Goal: Task Accomplishment & Management: Use online tool/utility

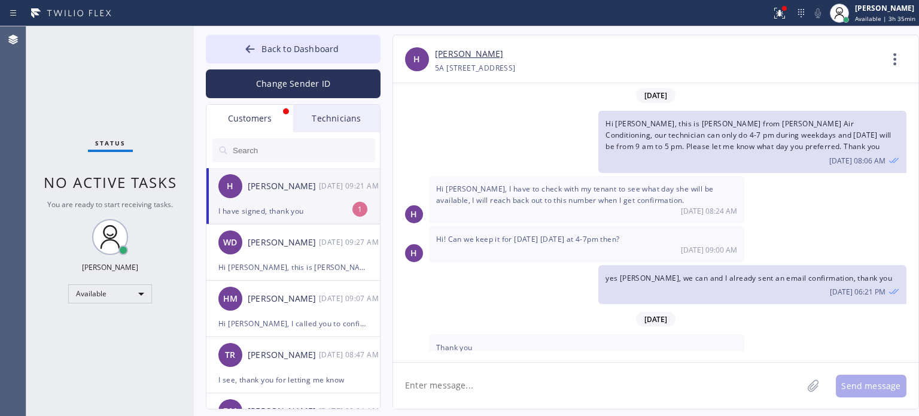
scroll to position [148, 0]
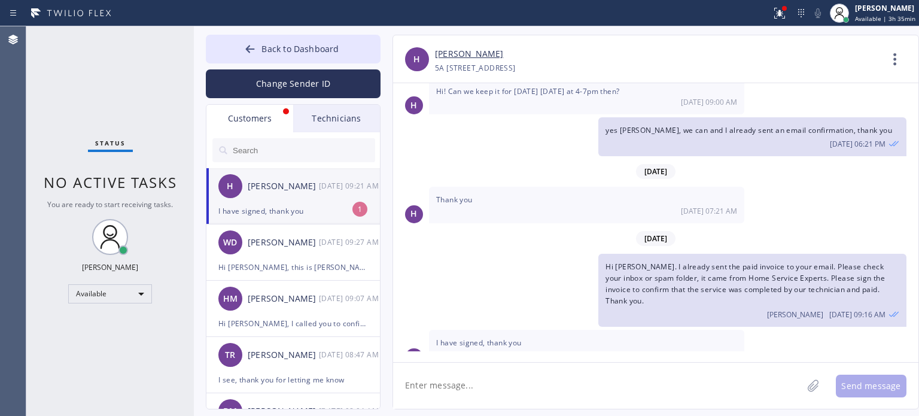
click at [547, 369] on textarea at bounding box center [597, 386] width 409 height 46
click at [453, 383] on textarea at bounding box center [597, 386] width 409 height 46
type textarea "welcome, thanks too"
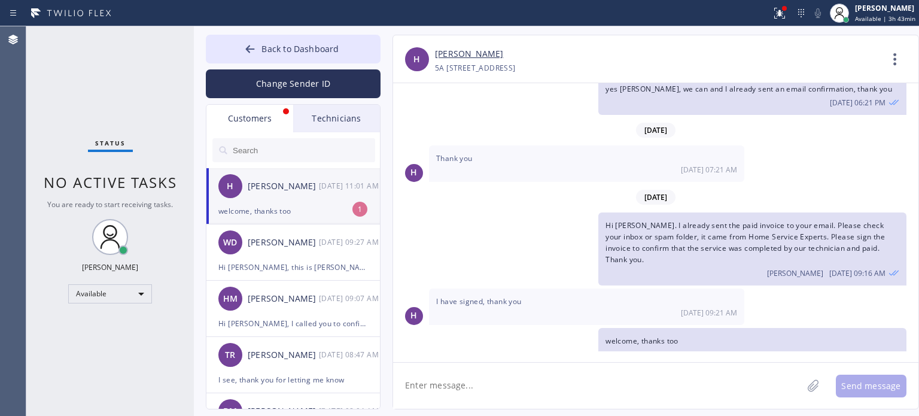
drag, startPoint x: 294, startPoint y: 210, endPoint x: 285, endPoint y: 192, distance: 20.1
click at [295, 210] on div "welcome, thanks too" at bounding box center [293, 211] width 150 height 14
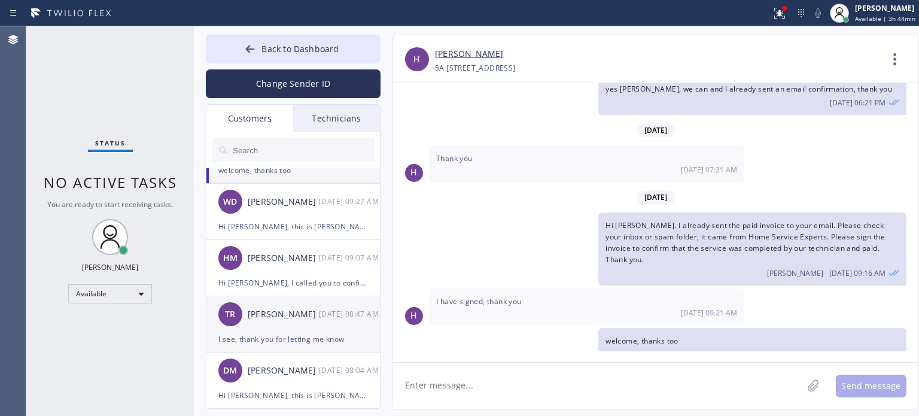
scroll to position [60, 0]
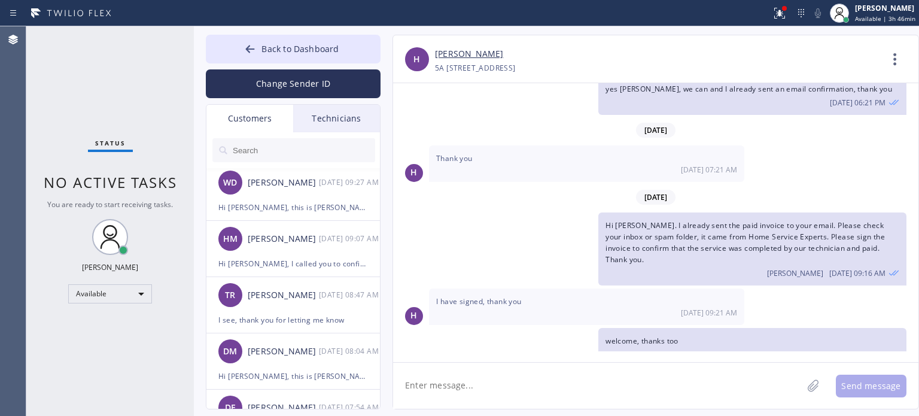
click at [469, 391] on textarea at bounding box center [597, 386] width 409 height 46
click at [502, 387] on textarea at bounding box center [597, 386] width 409 height 46
click at [277, 45] on span "Back to Dashboard" at bounding box center [300, 48] width 77 height 11
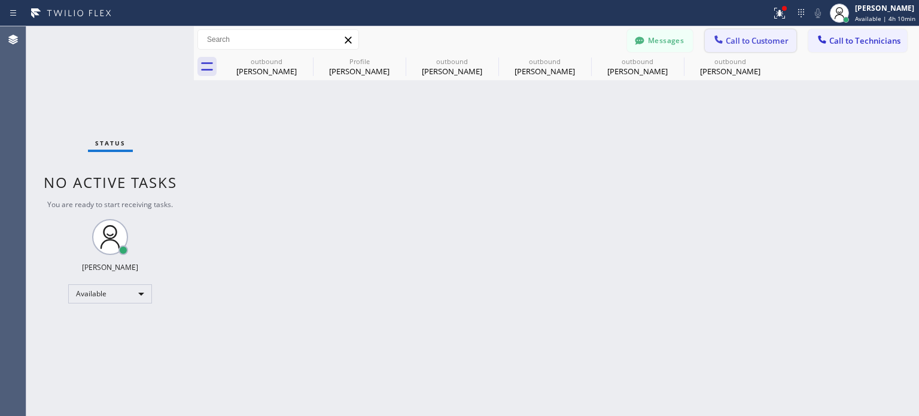
click at [721, 38] on icon at bounding box center [719, 40] width 12 height 12
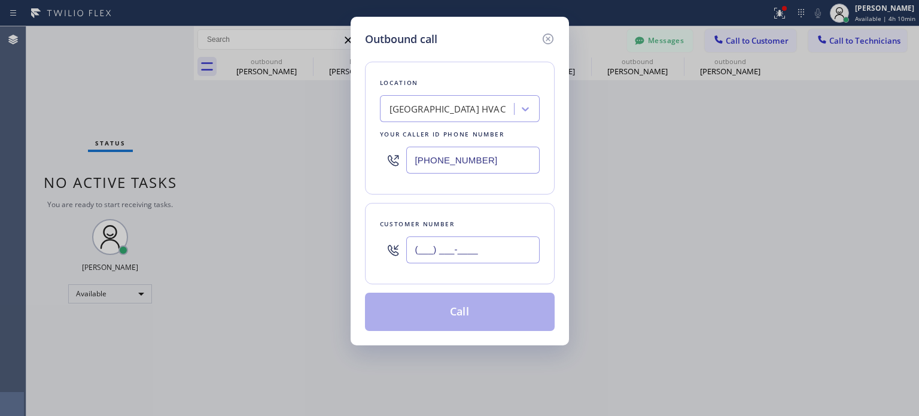
click at [429, 238] on input "(___) ___-____" at bounding box center [472, 249] width 133 height 27
paste input "917) 921-094"
paste input "text"
type input "[PHONE_NUMBER]"
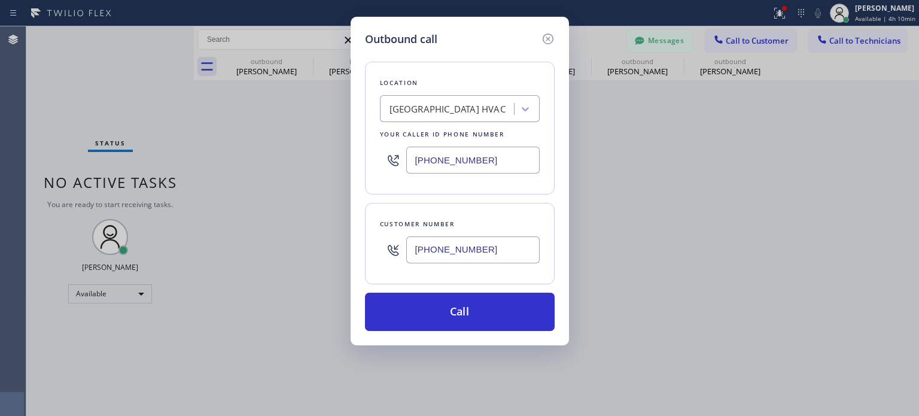
click at [454, 161] on input "[PHONE_NUMBER]" at bounding box center [472, 160] width 133 height 27
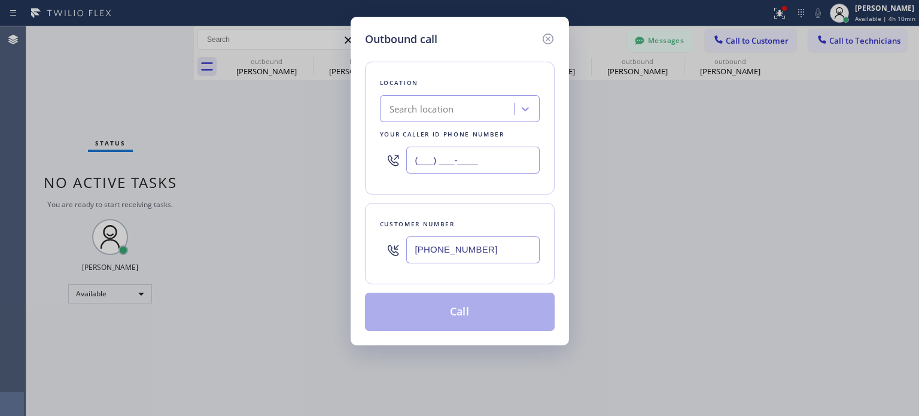
type input "(___) ___-____"
click at [414, 112] on div "Search location" at bounding box center [422, 109] width 65 height 14
paste input "Home Alliance"
type input "Home Alliance"
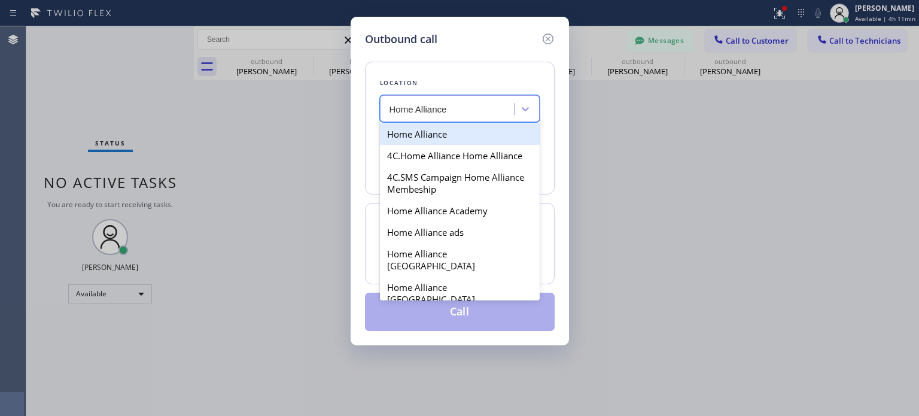
click at [424, 136] on div "Home Alliance" at bounding box center [460, 134] width 160 height 22
type input "[PHONE_NUMBER]"
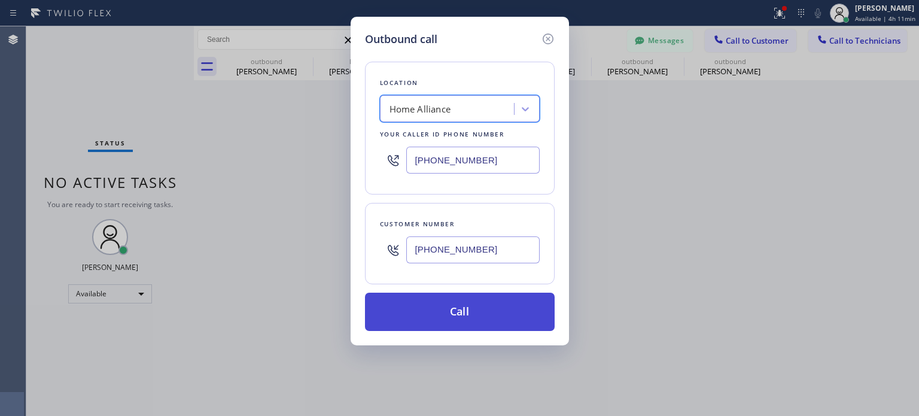
click at [447, 305] on button "Call" at bounding box center [460, 312] width 190 height 38
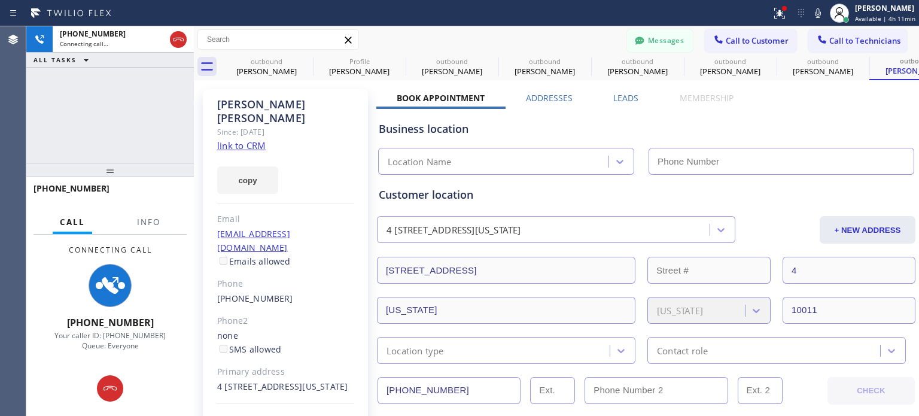
type input "[PHONE_NUMBER]"
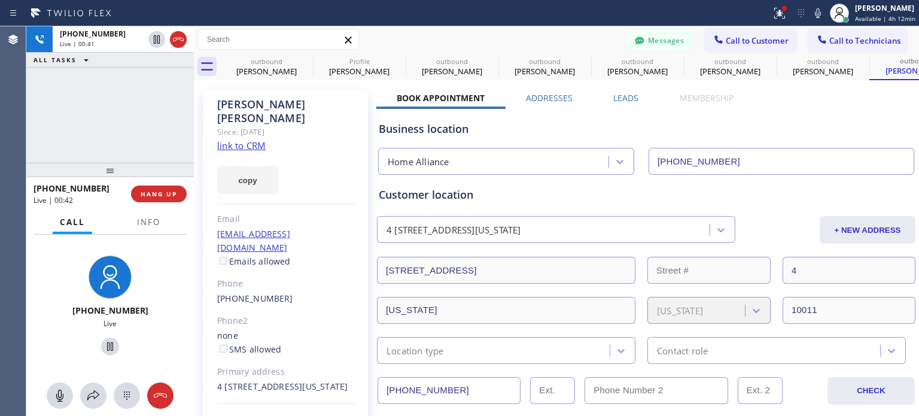
click at [672, 129] on div "Business location" at bounding box center [646, 129] width 535 height 16
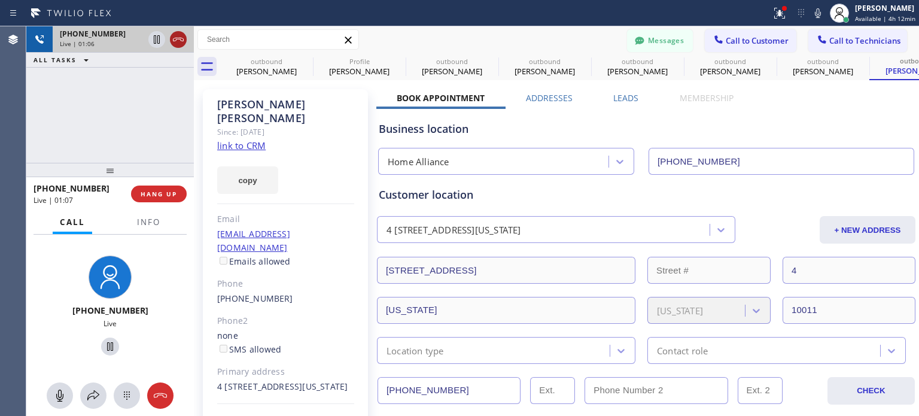
click at [176, 38] on icon at bounding box center [178, 39] width 14 height 14
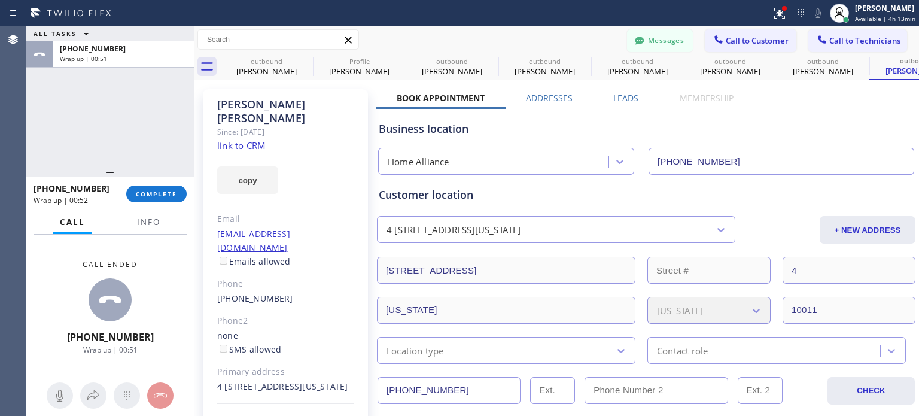
click at [710, 122] on div "Business location" at bounding box center [646, 129] width 535 height 16
click at [176, 189] on button "COMPLETE" at bounding box center [156, 194] width 60 height 17
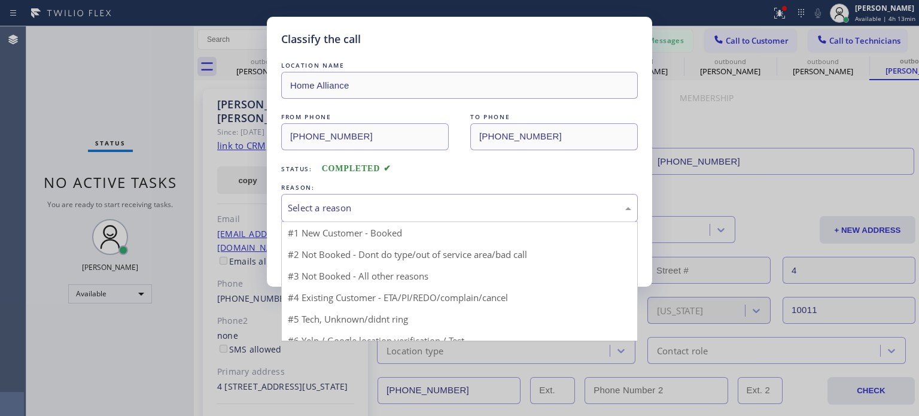
click at [407, 210] on div "Select a reason" at bounding box center [460, 208] width 344 height 14
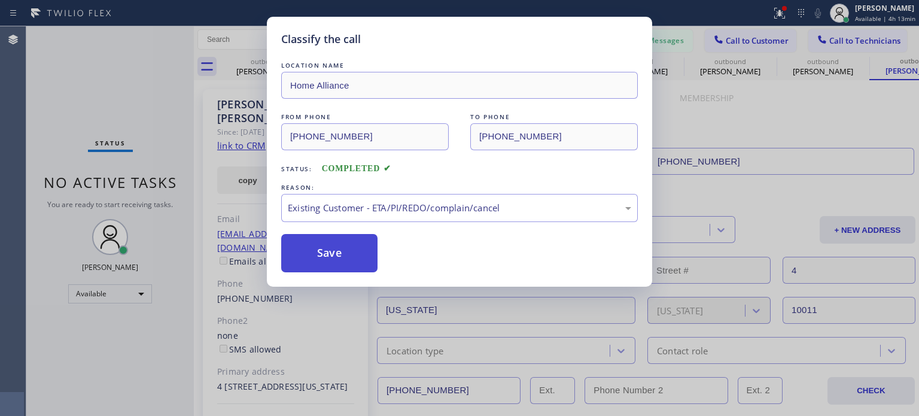
click at [338, 256] on button "Save" at bounding box center [329, 253] width 96 height 38
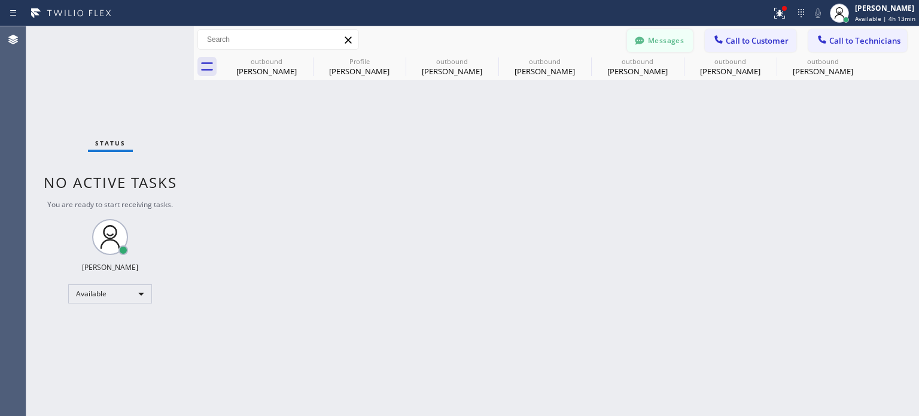
click at [661, 45] on button "Messages" at bounding box center [660, 40] width 66 height 23
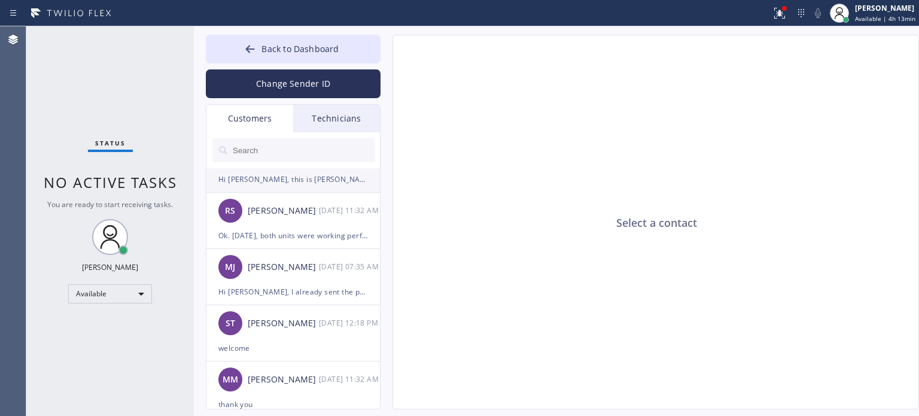
scroll to position [1317, 0]
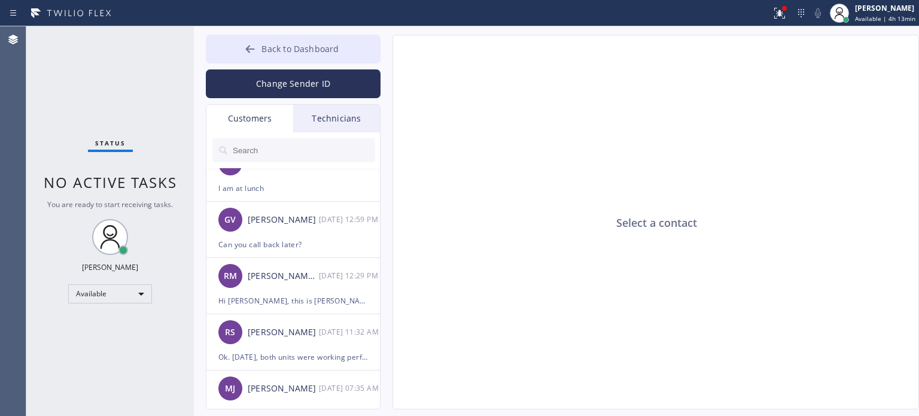
click at [256, 45] on icon at bounding box center [250, 49] width 12 height 12
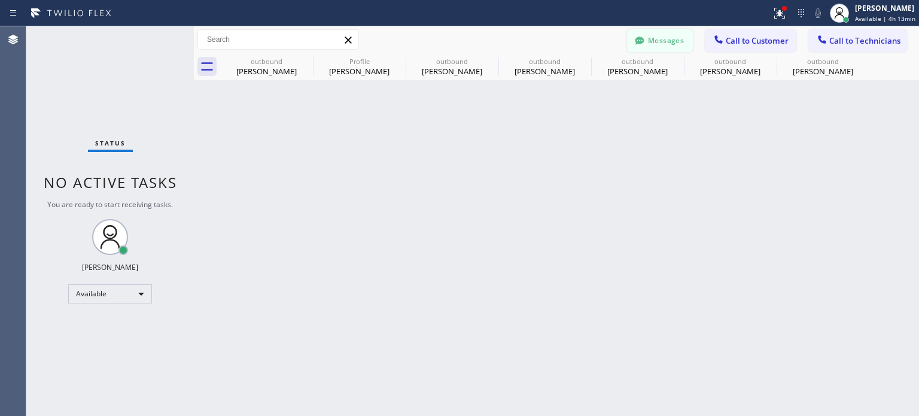
click at [693, 43] on button "Messages" at bounding box center [660, 40] width 66 height 23
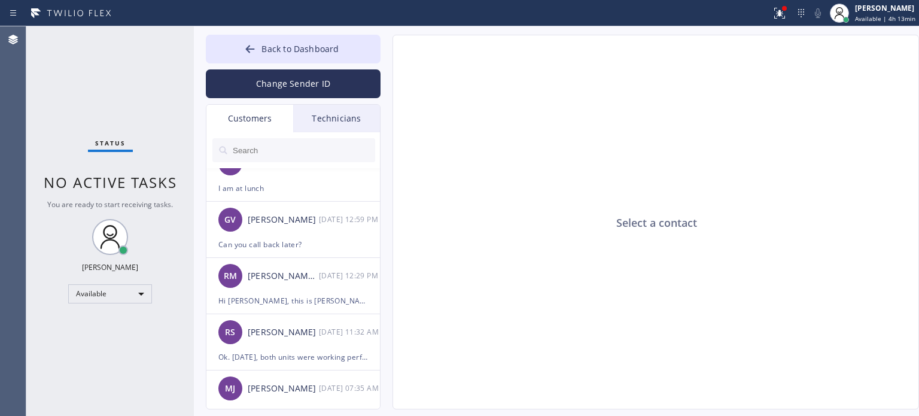
drag, startPoint x: 298, startPoint y: 46, endPoint x: 567, endPoint y: 37, distance: 269.5
click at [300, 45] on span "Back to Dashboard" at bounding box center [300, 48] width 77 height 11
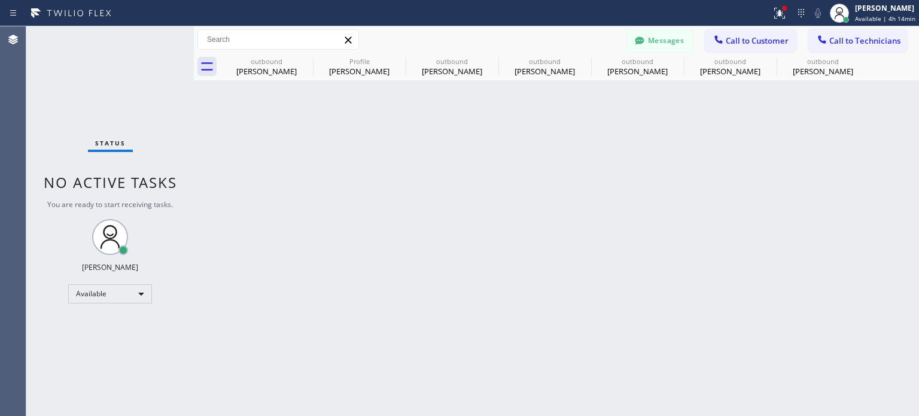
click at [754, 35] on span "Call to Customer" at bounding box center [757, 40] width 63 height 11
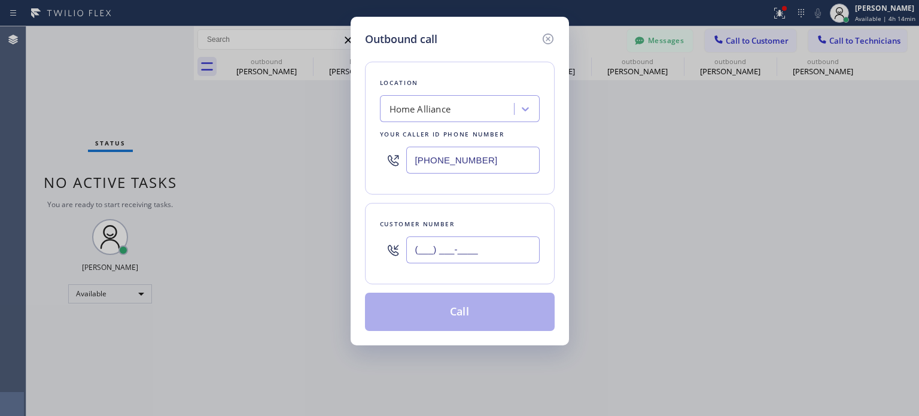
click at [456, 246] on input "(___) ___-____" at bounding box center [472, 249] width 133 height 27
paste input "917) 921-0941"
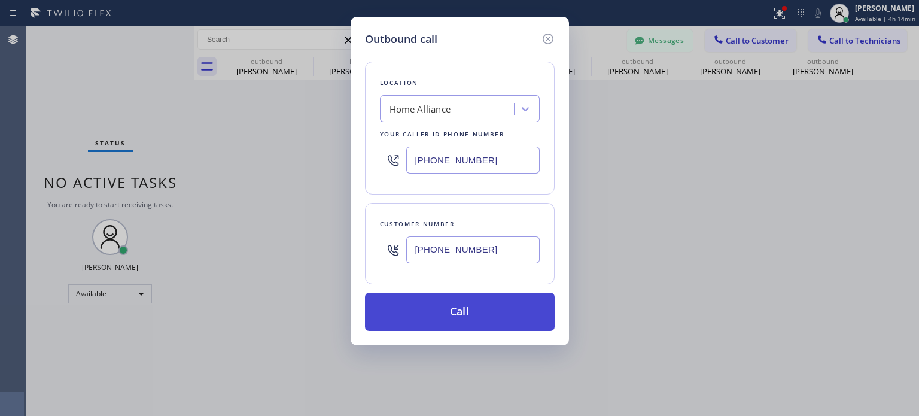
type input "[PHONE_NUMBER]"
click at [433, 314] on button "Call" at bounding box center [460, 312] width 190 height 38
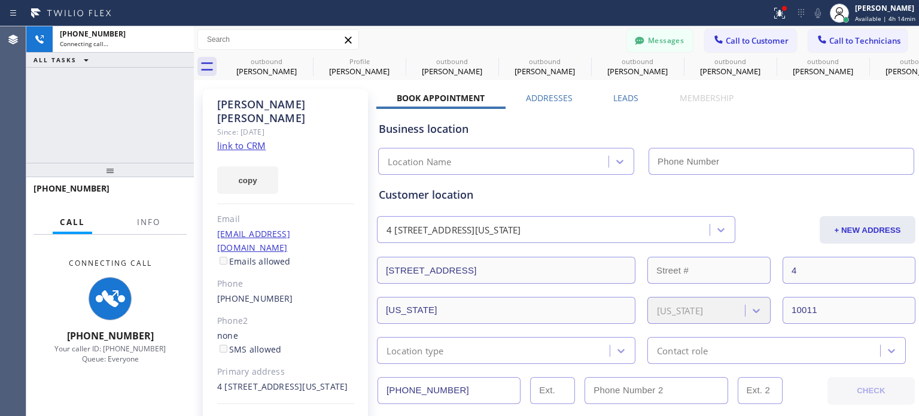
type input "[PHONE_NUMBER]"
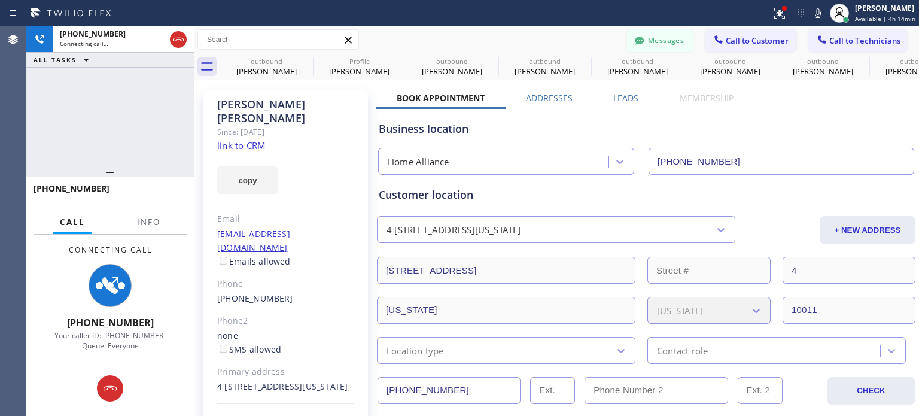
click at [428, 40] on div "Messages Call to Customer Call to Technicians Outbound call Location Home Allia…" at bounding box center [557, 39] width 726 height 21
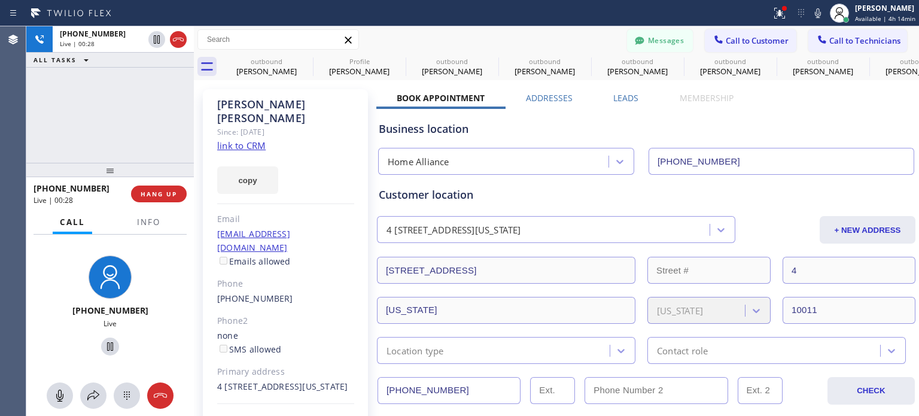
click at [397, 43] on div "Messages Call to Customer Call to Technicians Outbound call Location Home Allia…" at bounding box center [557, 39] width 726 height 21
click at [396, 41] on div "Messages Call to Customer Call to Technicians Outbound call Location Home Allia…" at bounding box center [557, 39] width 726 height 21
click at [704, 132] on div "Business location" at bounding box center [646, 129] width 535 height 16
click at [305, 63] on icon at bounding box center [305, 61] width 14 height 14
click at [0, 0] on icon at bounding box center [0, 0] width 0 height 0
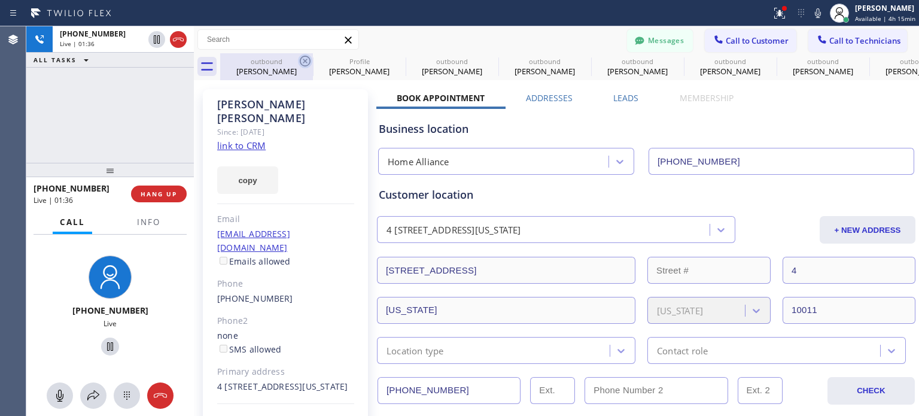
click at [0, 0] on icon at bounding box center [0, 0] width 0 height 0
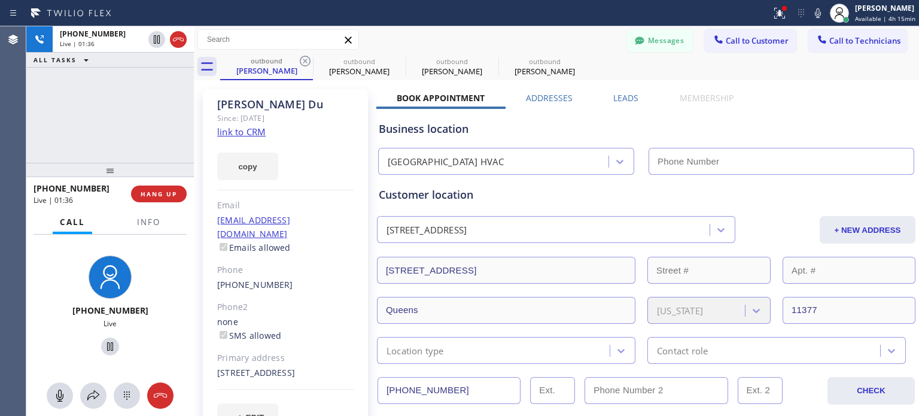
type input "[PHONE_NUMBER]"
click at [305, 63] on icon at bounding box center [305, 61] width 14 height 14
type input "[PHONE_NUMBER]"
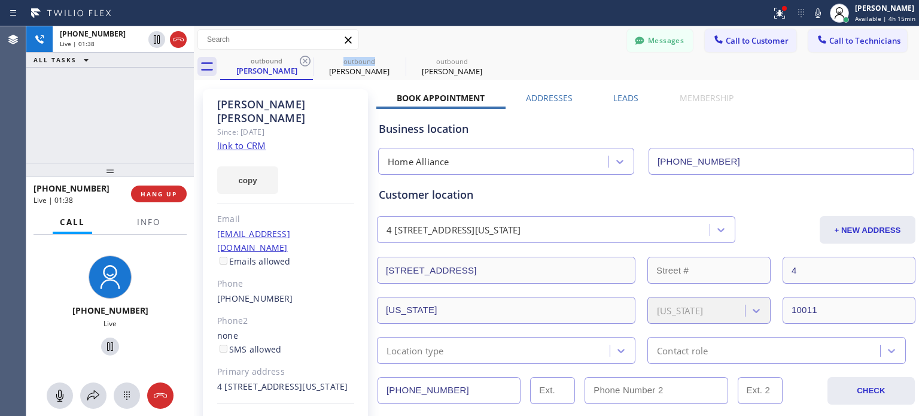
click at [305, 63] on icon at bounding box center [305, 61] width 14 height 14
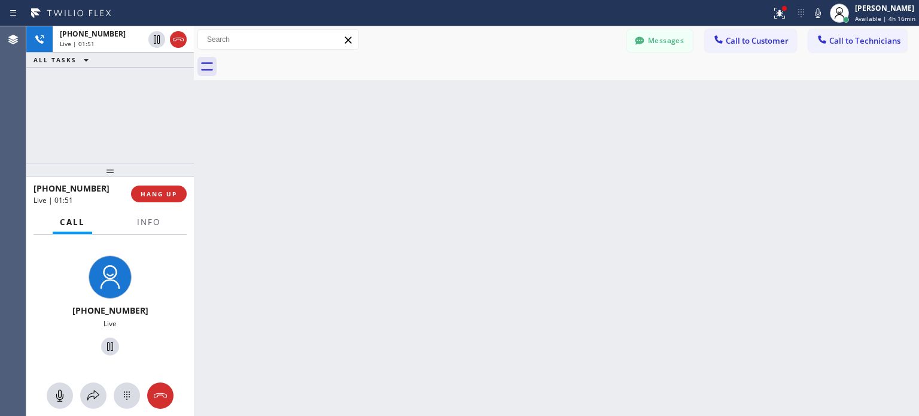
click at [434, 277] on div "Back to Dashboard Change Sender ID Customers Technicians H [PERSON_NAME] [DATE]…" at bounding box center [557, 221] width 726 height 390
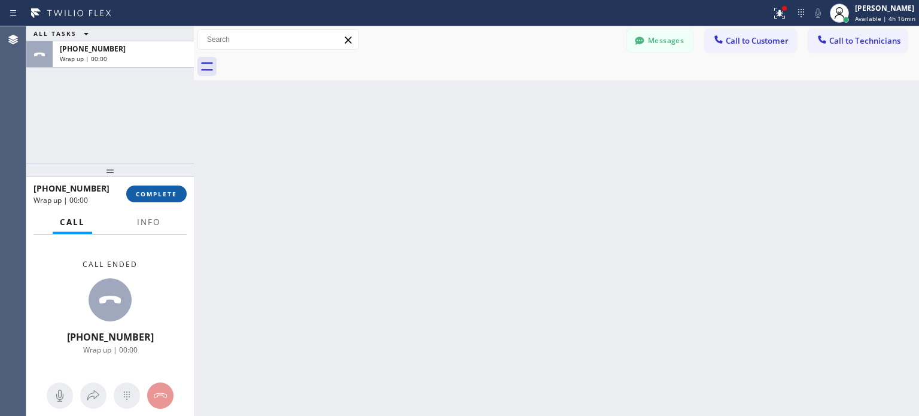
click at [142, 198] on span "COMPLETE" at bounding box center [156, 194] width 41 height 8
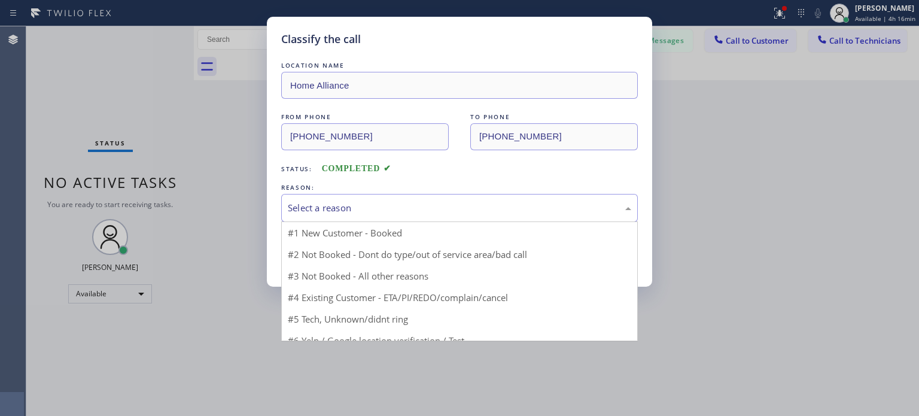
click at [365, 211] on div "Select a reason" at bounding box center [460, 208] width 344 height 14
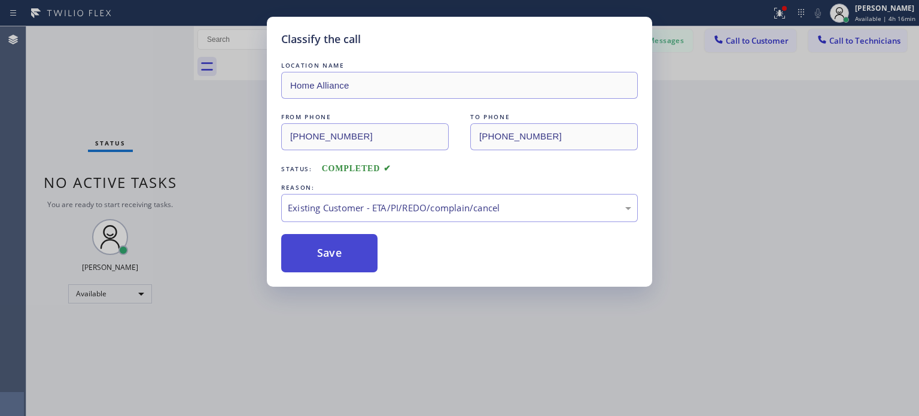
click at [345, 246] on button "Save" at bounding box center [329, 253] width 96 height 38
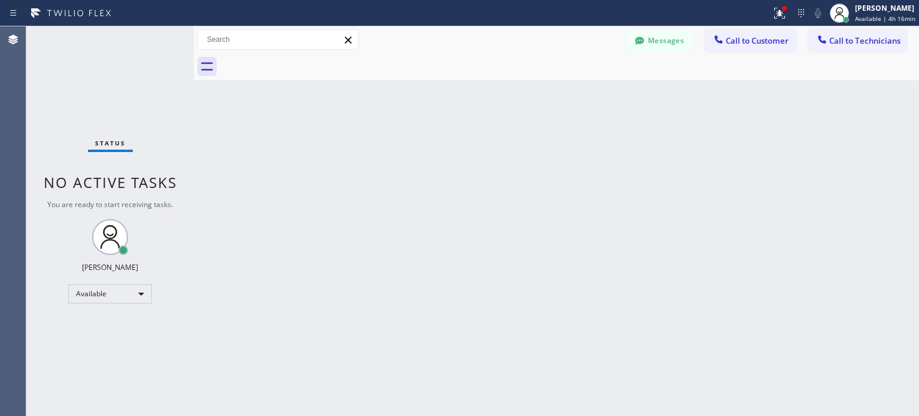
click at [713, 179] on div "Back to Dashboard Change Sender ID Customers Technicians H [PERSON_NAME] [DATE]…" at bounding box center [557, 221] width 726 height 390
click at [812, 180] on div "Back to Dashboard Change Sender ID Customers Technicians H [PERSON_NAME] [DATE]…" at bounding box center [557, 221] width 726 height 390
click at [649, 41] on button "Messages" at bounding box center [660, 40] width 66 height 23
